Goal: Transaction & Acquisition: Purchase product/service

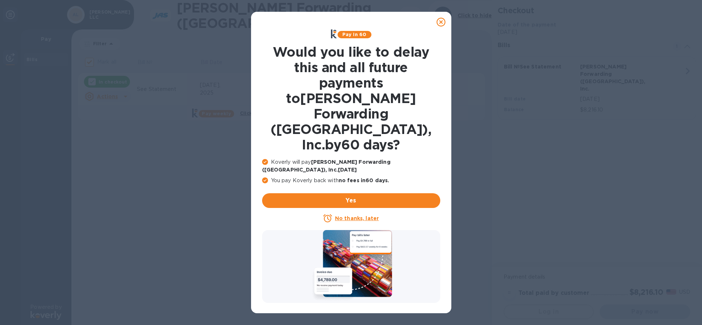
checkbox input "false"
click at [439, 22] on icon at bounding box center [440, 22] width 9 height 9
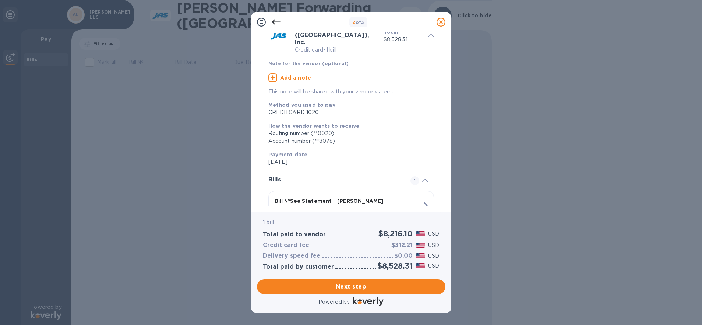
scroll to position [50, 0]
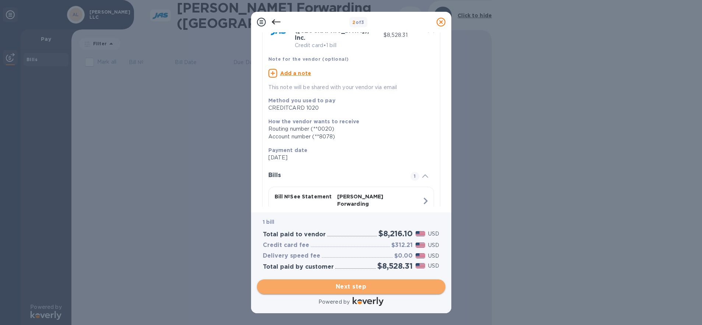
click at [365, 285] on span "Next step" at bounding box center [351, 286] width 177 height 9
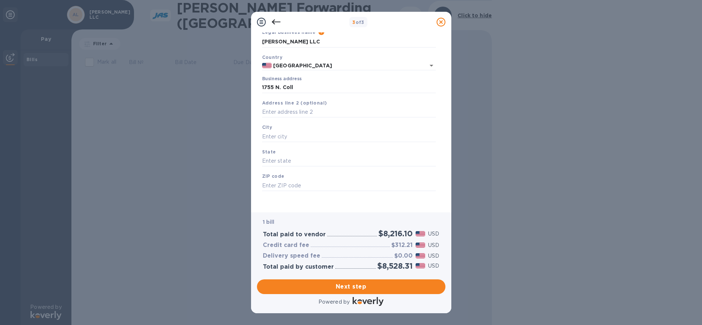
type input "[STREET_ADDRESS][PERSON_NAME]"
type input "[PERSON_NAME]"
type input "[GEOGRAPHIC_DATA]"
type input "75080"
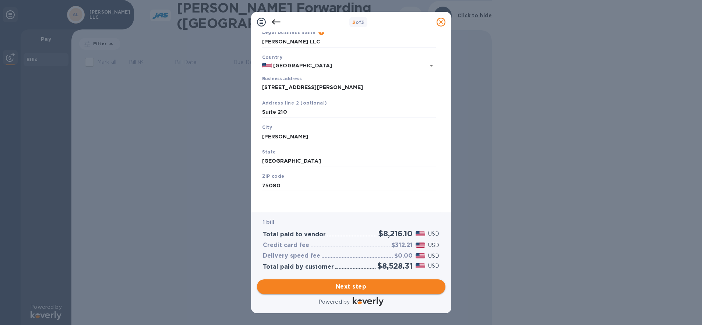
type input "Suite 210"
click at [337, 286] on span "Next step" at bounding box center [351, 286] width 177 height 9
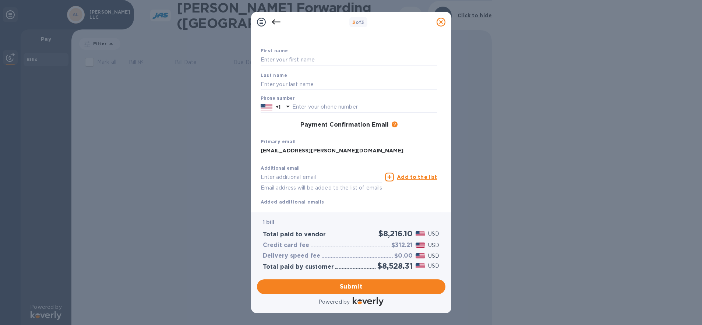
type input "[EMAIL_ADDRESS][PERSON_NAME][DOMAIN_NAME]"
type input "[PERSON_NAME][EMAIL_ADDRESS][PERSON_NAME][DOMAIN_NAME]"
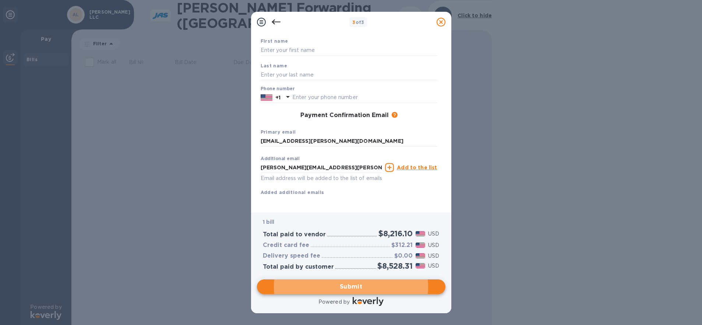
scroll to position [42, 0]
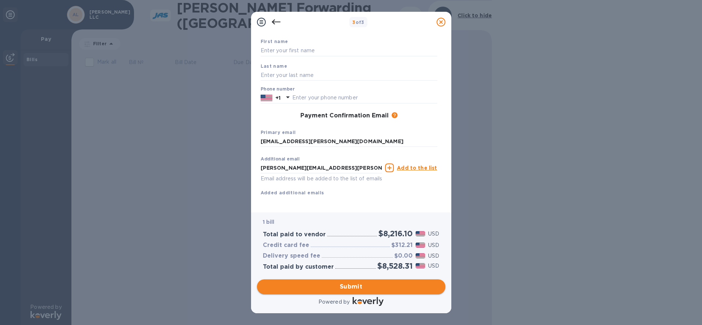
click at [348, 289] on span "Submit" at bounding box center [351, 286] width 177 height 9
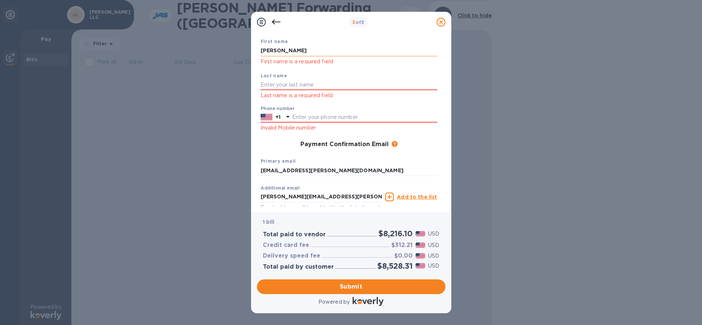
type input "[PERSON_NAME]"
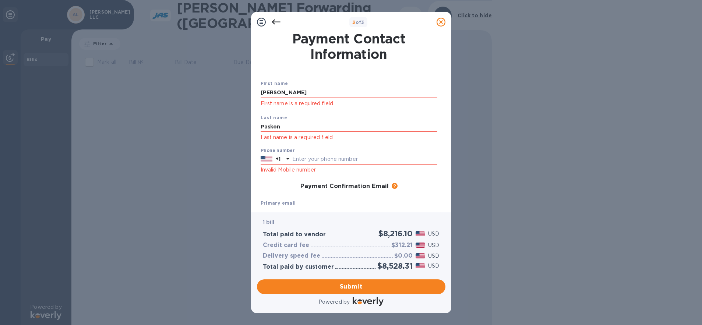
scroll to position [0, 0]
type input "Paskon"
click at [354, 288] on span "Submit" at bounding box center [351, 286] width 177 height 9
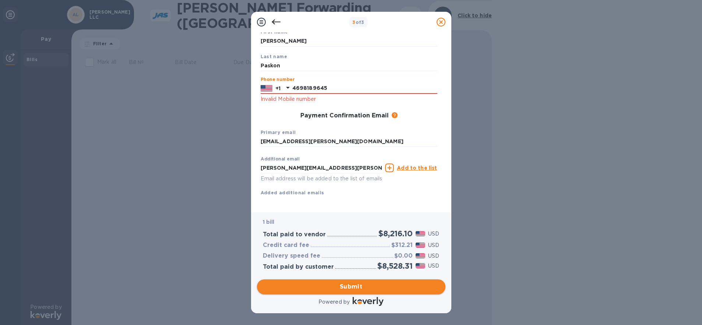
type input "4698189645"
click at [343, 288] on span "Submit" at bounding box center [351, 286] width 177 height 9
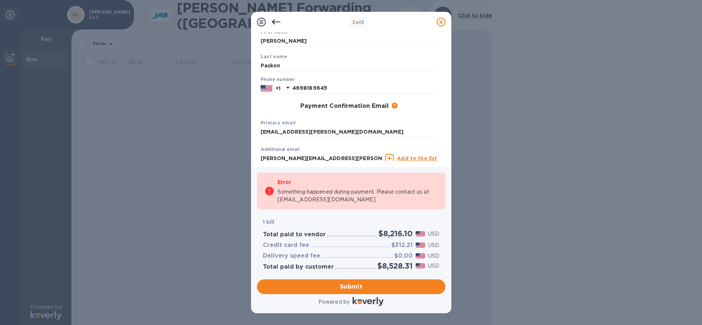
click at [346, 289] on span "Submit" at bounding box center [351, 286] width 177 height 9
